Goal: Navigation & Orientation: Find specific page/section

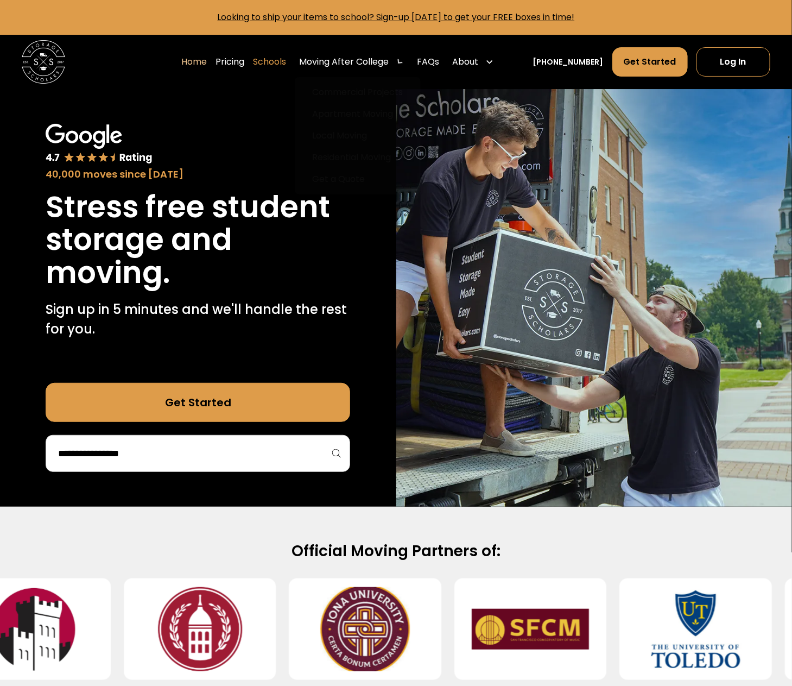
click at [286, 60] on link "Schools" at bounding box center [269, 62] width 33 height 30
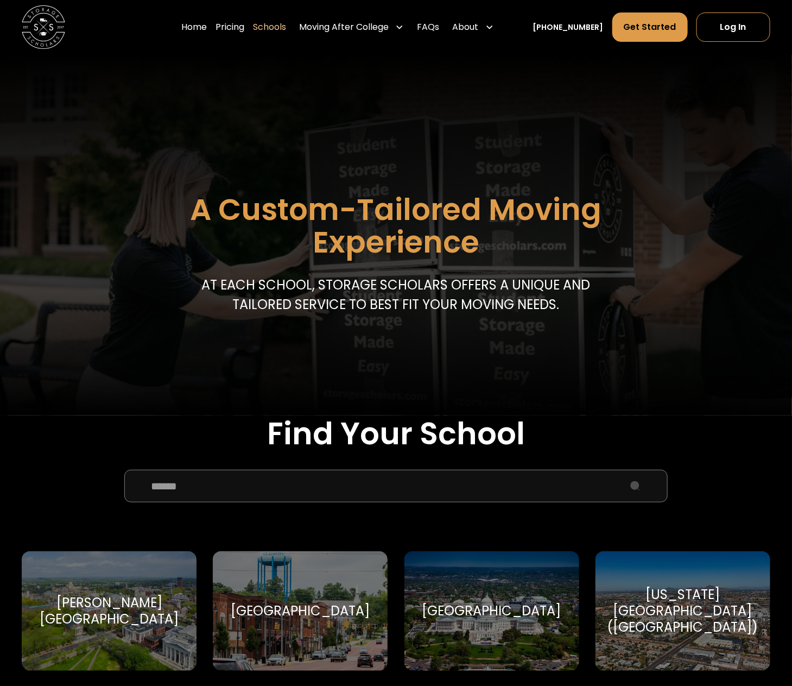
click at [215, 487] on input "School Select Form" at bounding box center [396, 486] width 544 height 33
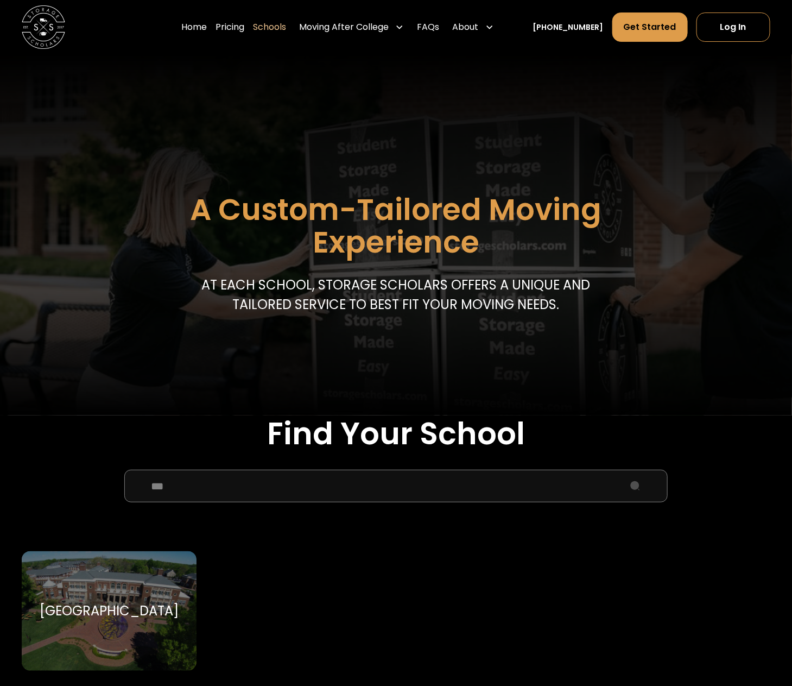
type input "***"
click at [107, 624] on div "Elon University Elon University" at bounding box center [109, 610] width 175 height 119
click at [108, 583] on div "Elon University Elon University" at bounding box center [109, 610] width 175 height 119
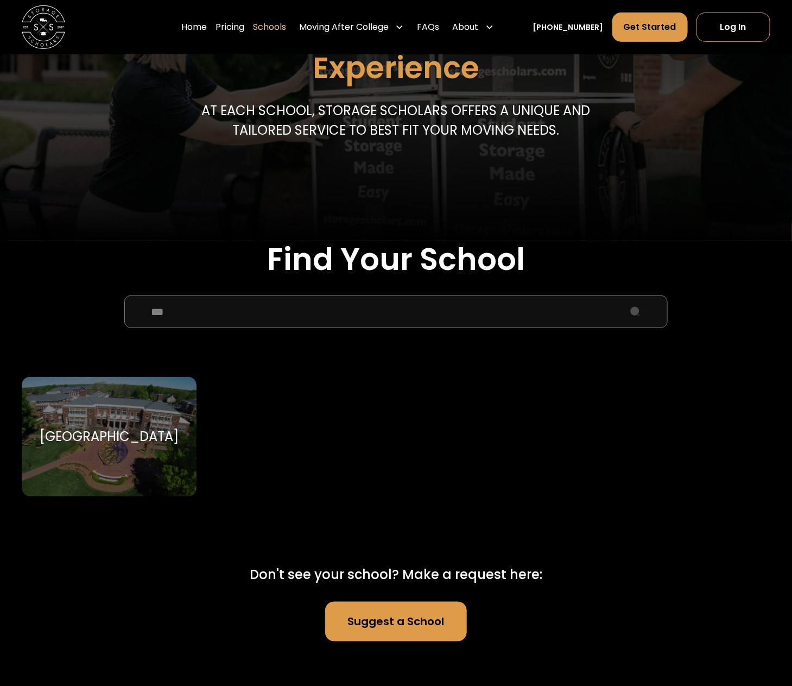
scroll to position [176, 0]
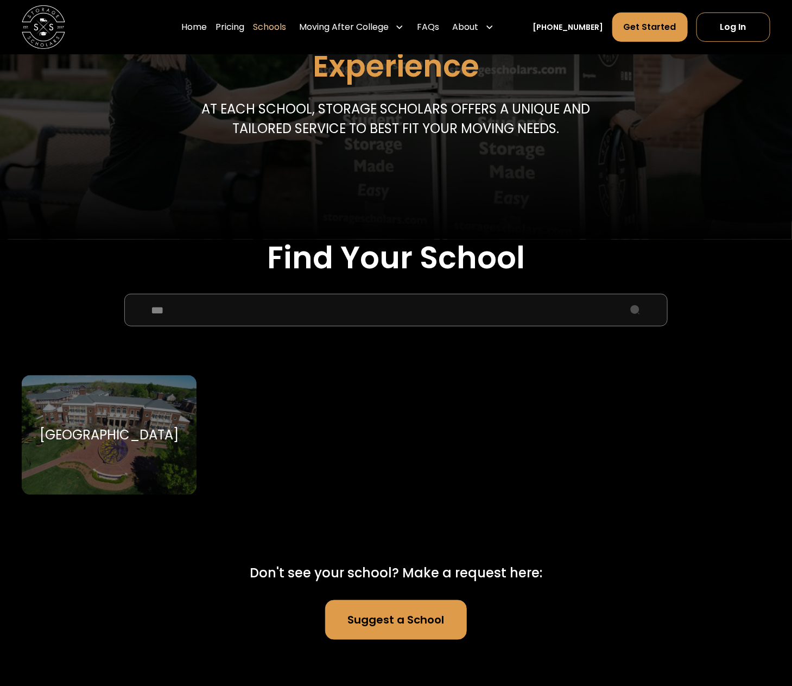
click at [150, 436] on div "[GEOGRAPHIC_DATA]" at bounding box center [109, 435] width 139 height 16
click at [115, 447] on div "Elon University Elon University" at bounding box center [109, 434] width 175 height 119
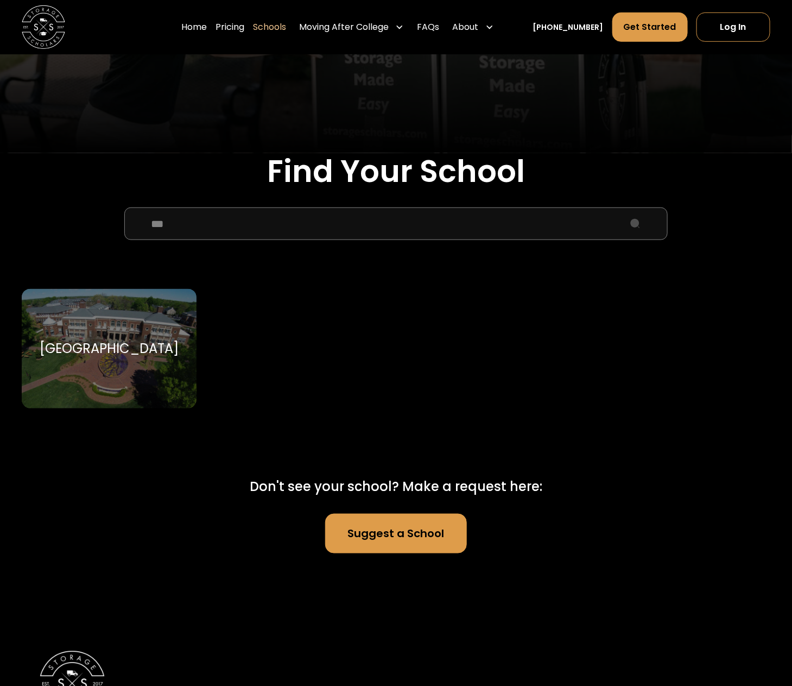
scroll to position [64, 0]
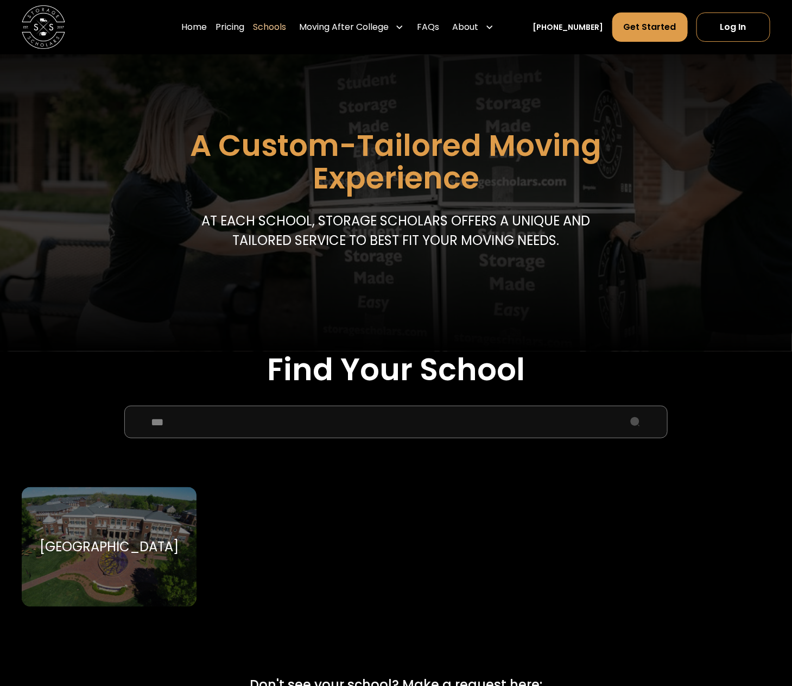
click at [64, 559] on div "Elon University Elon University" at bounding box center [109, 546] width 175 height 119
drag, startPoint x: 66, startPoint y: 559, endPoint x: 74, endPoint y: 560, distance: 8.3
click at [66, 559] on div "Elon University Elon University" at bounding box center [109, 546] width 175 height 119
click at [74, 560] on div "Elon University Elon University" at bounding box center [109, 546] width 175 height 119
drag, startPoint x: 96, startPoint y: 558, endPoint x: 106, endPoint y: 555, distance: 10.3
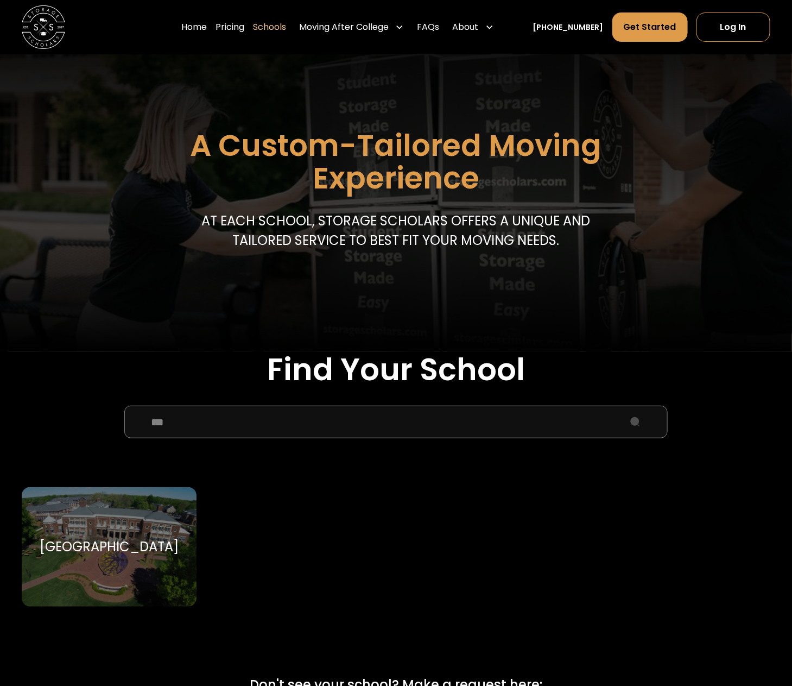
click at [97, 558] on div "Elon University Elon University" at bounding box center [109, 546] width 175 height 119
click at [108, 550] on div "[GEOGRAPHIC_DATA]" at bounding box center [109, 546] width 139 height 16
click at [110, 550] on div "[GEOGRAPHIC_DATA]" at bounding box center [109, 546] width 139 height 16
click at [277, 436] on input "***" at bounding box center [396, 421] width 544 height 33
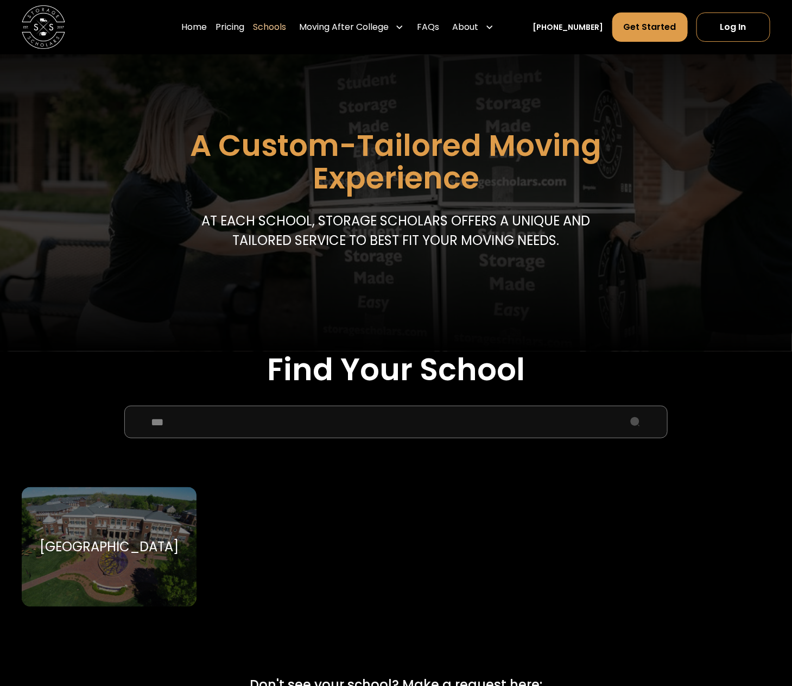
click at [131, 531] on div "Elon University Elon University" at bounding box center [109, 546] width 175 height 119
click at [131, 555] on div "[GEOGRAPHIC_DATA]" at bounding box center [109, 546] width 139 height 16
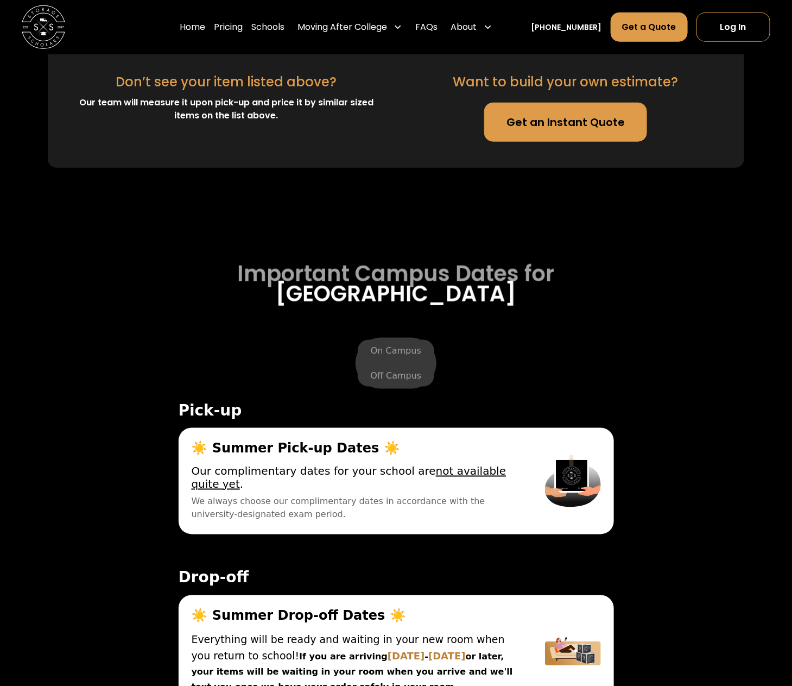
scroll to position [3546, 0]
